Goal: Task Accomplishment & Management: Use online tool/utility

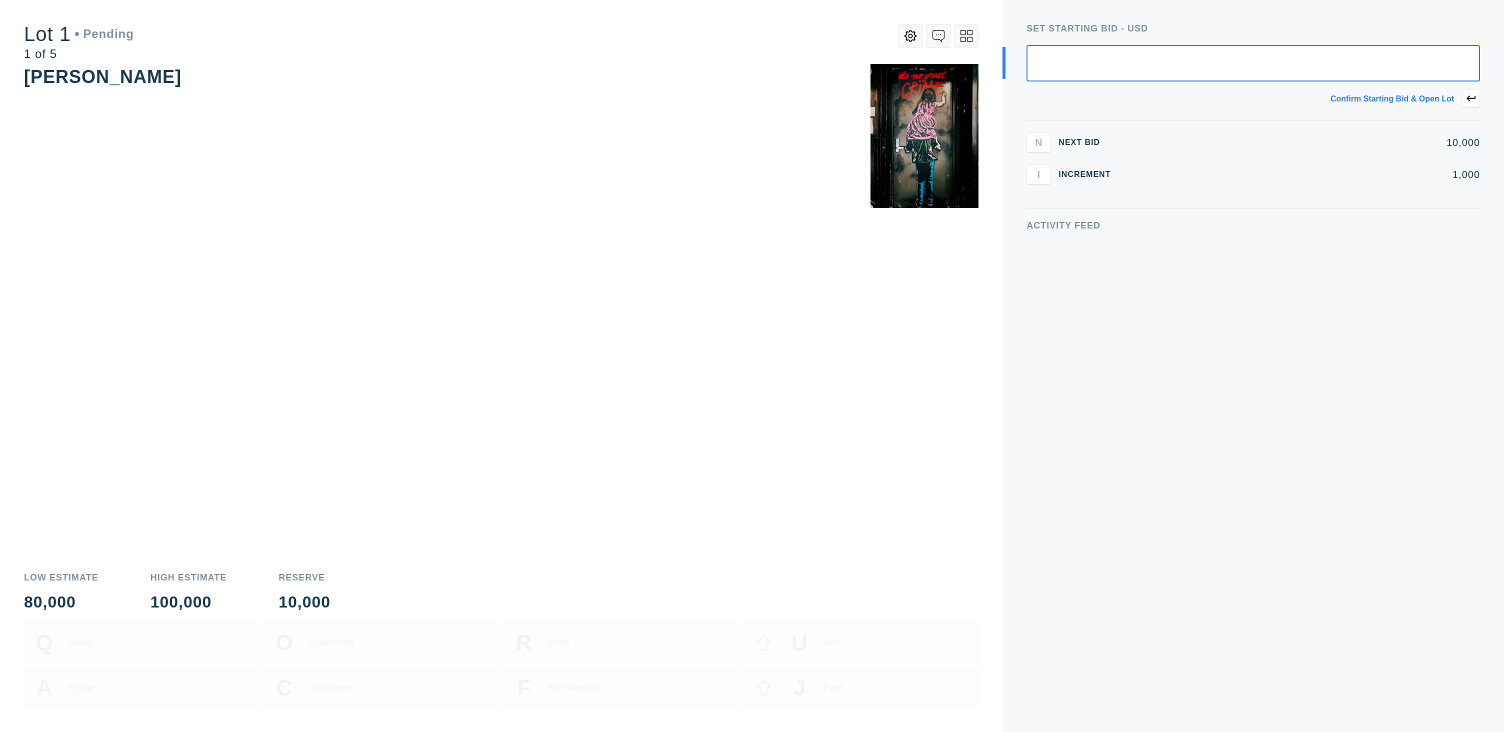
click at [1351, 73] on input "text" at bounding box center [1252, 63] width 453 height 36
type input "12,000"
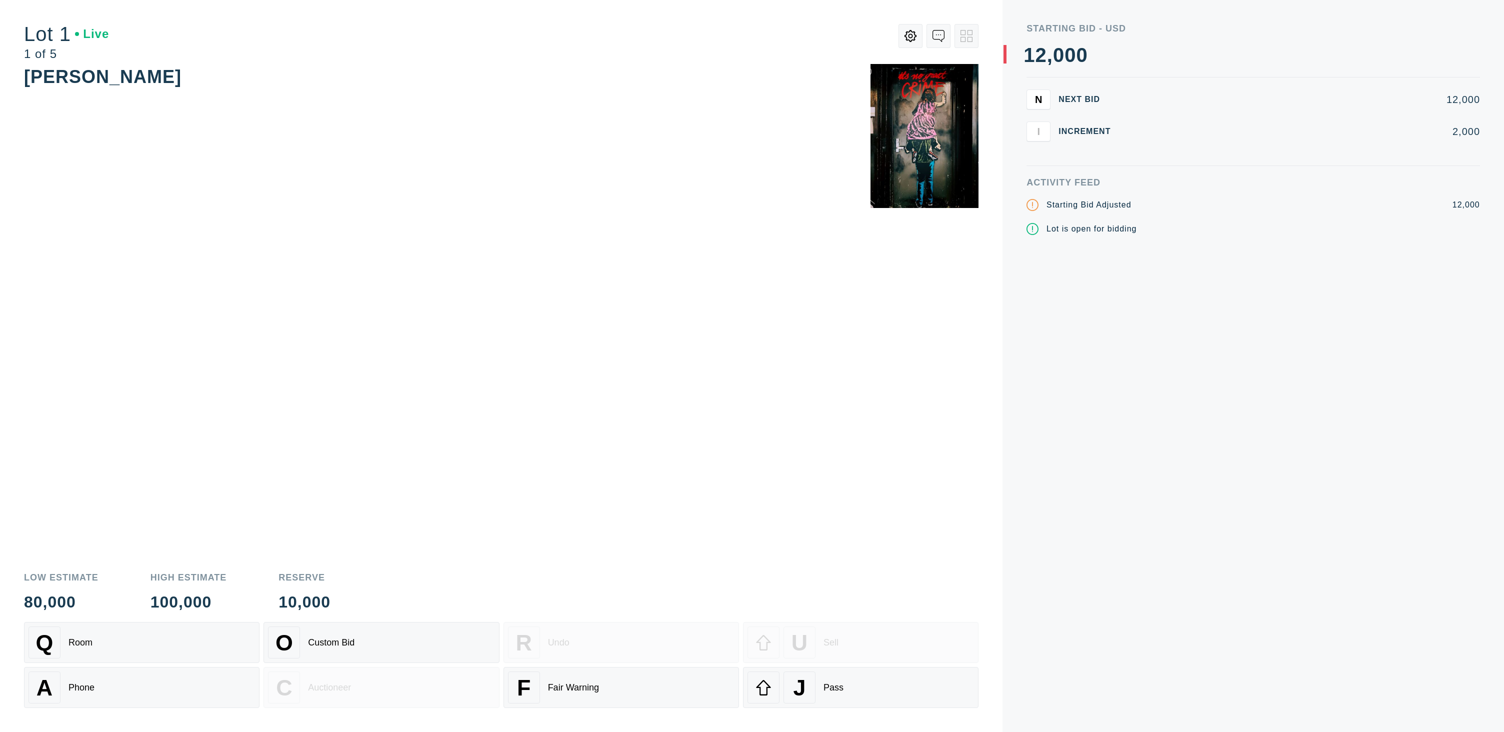
drag, startPoint x: 828, startPoint y: 675, endPoint x: 711, endPoint y: 550, distance: 171.2
click at [828, 675] on div "J Pass" at bounding box center [860, 687] width 226 height 32
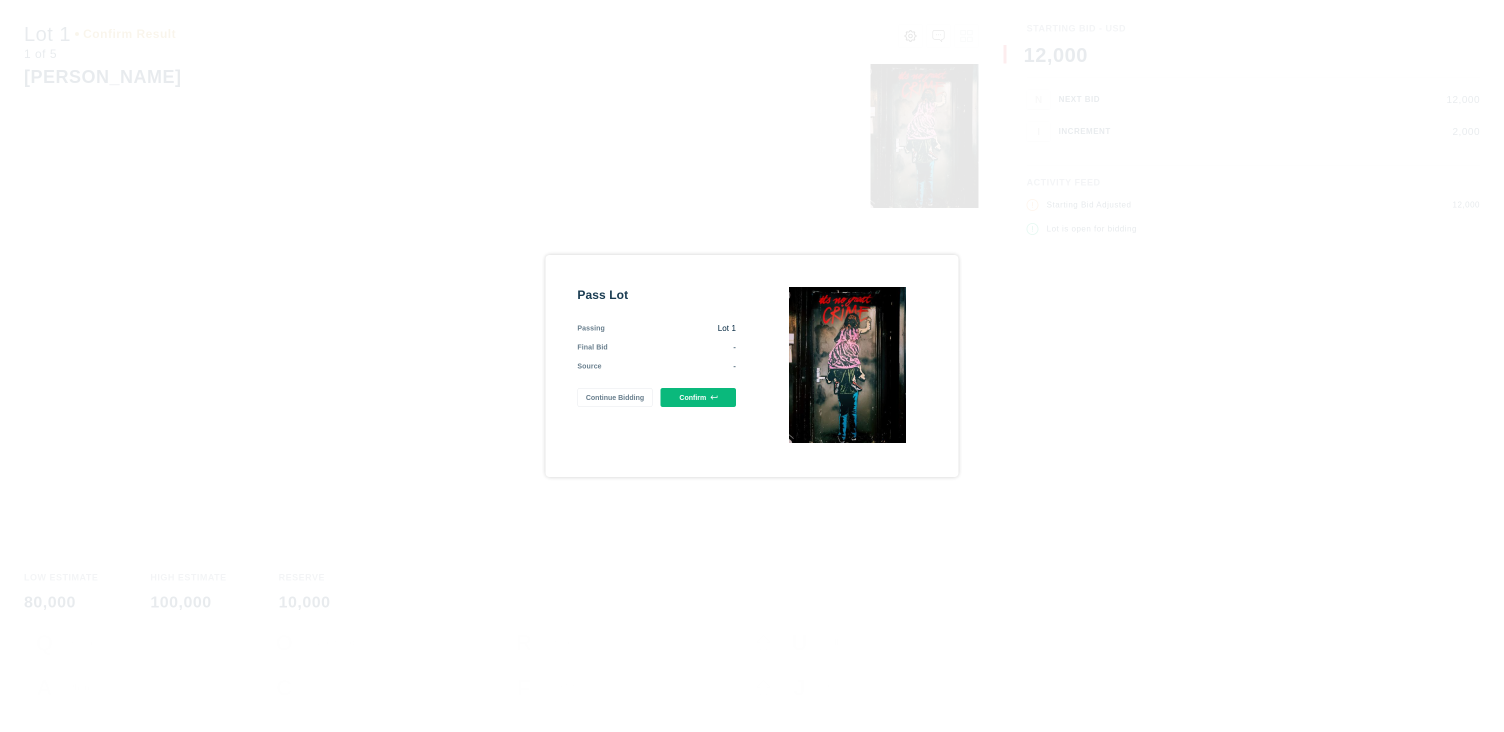
click at [680, 397] on button "Confirm" at bounding box center [697, 397] width 75 height 19
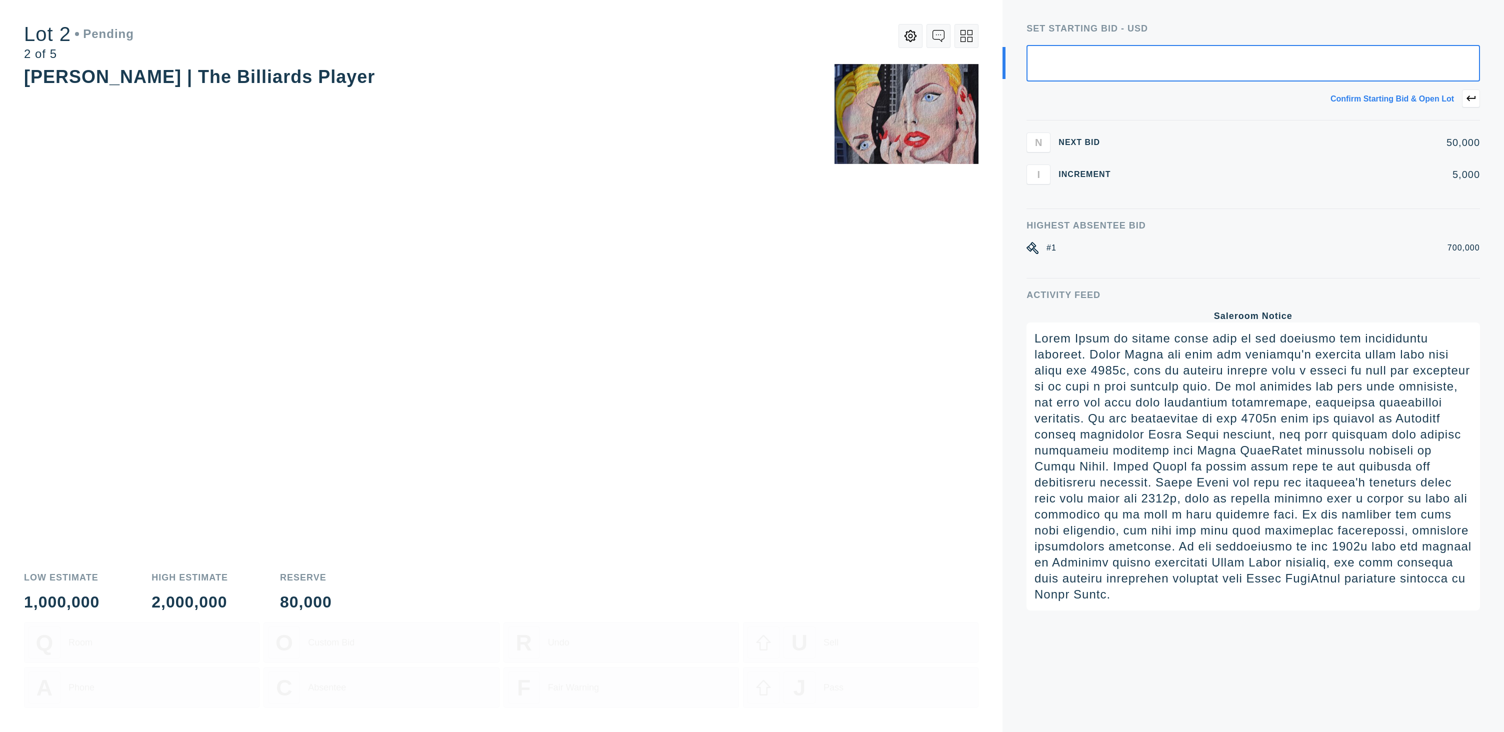
click at [1407, 69] on input "text" at bounding box center [1252, 63] width 453 height 36
type input "650,000"
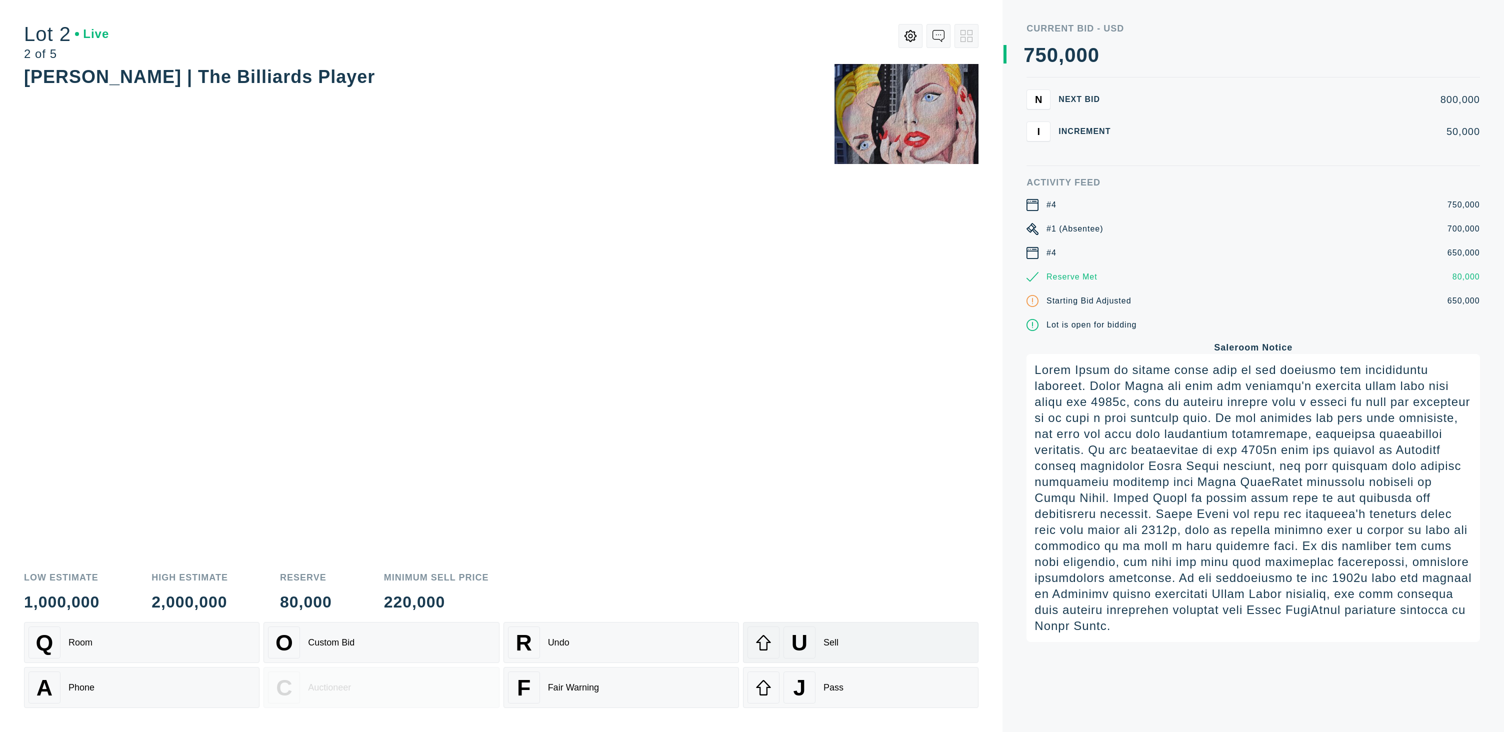
click at [839, 639] on div "U Sell" at bounding box center [860, 642] width 226 height 32
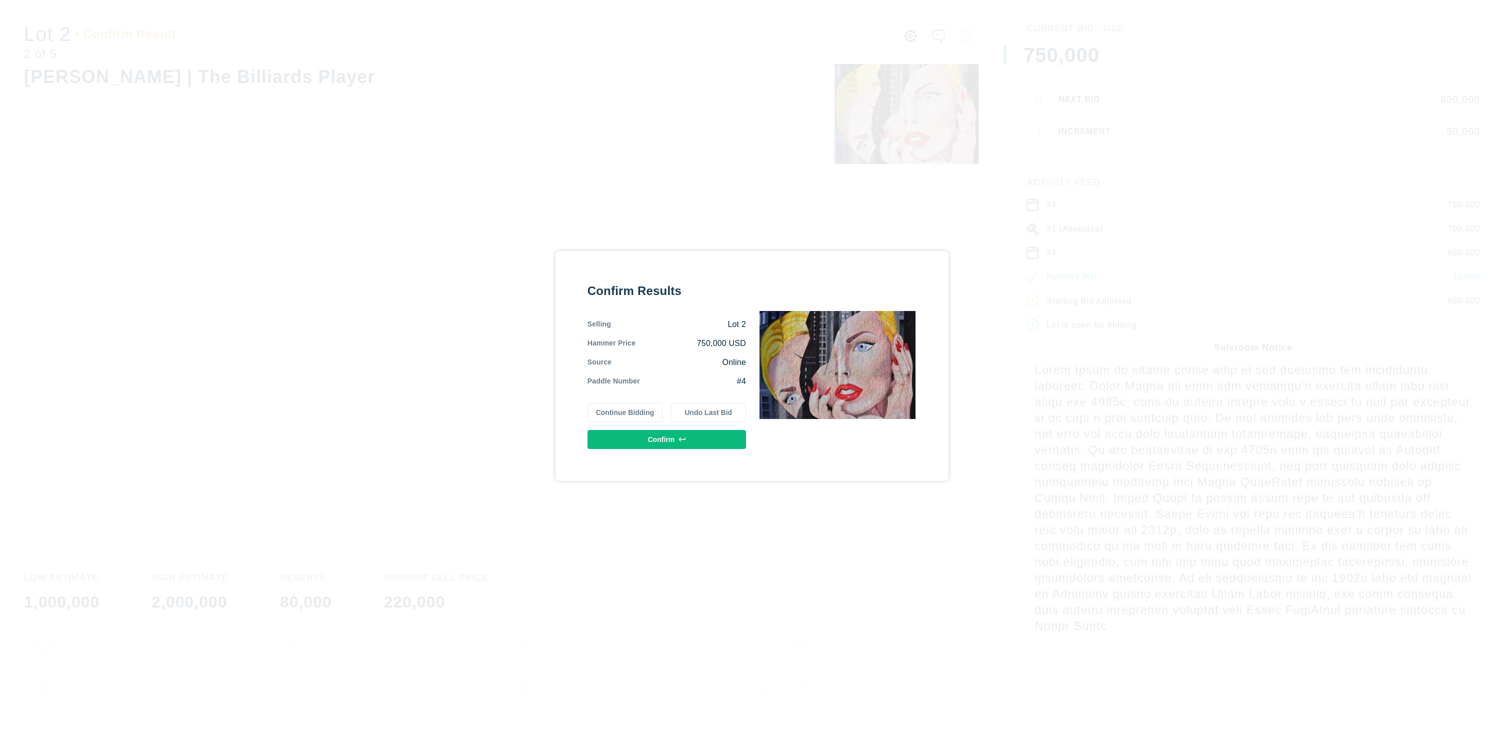
click at [684, 443] on button "Confirm" at bounding box center [666, 439] width 158 height 19
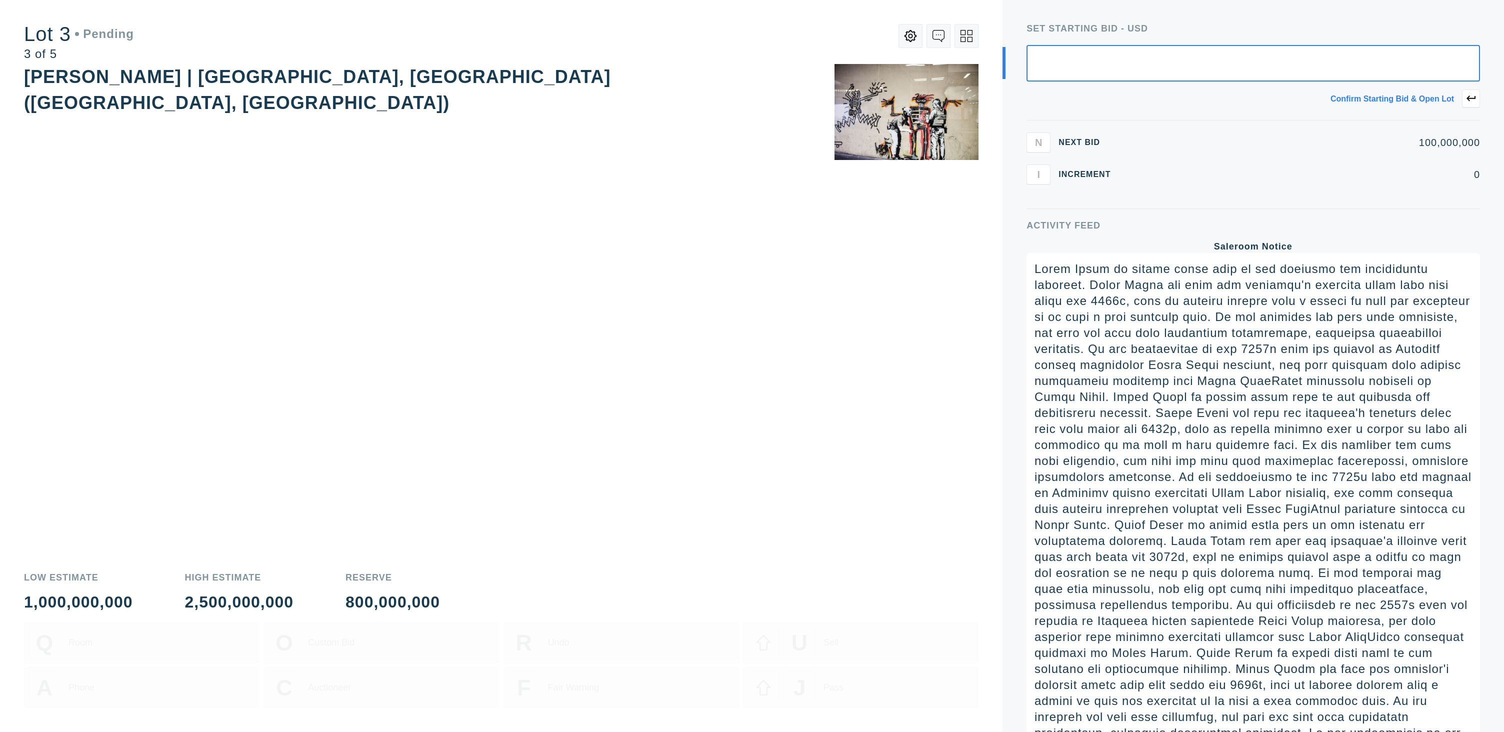
click at [1414, 76] on input "text" at bounding box center [1252, 63] width 453 height 36
